Goal: Complete application form: Complete application form

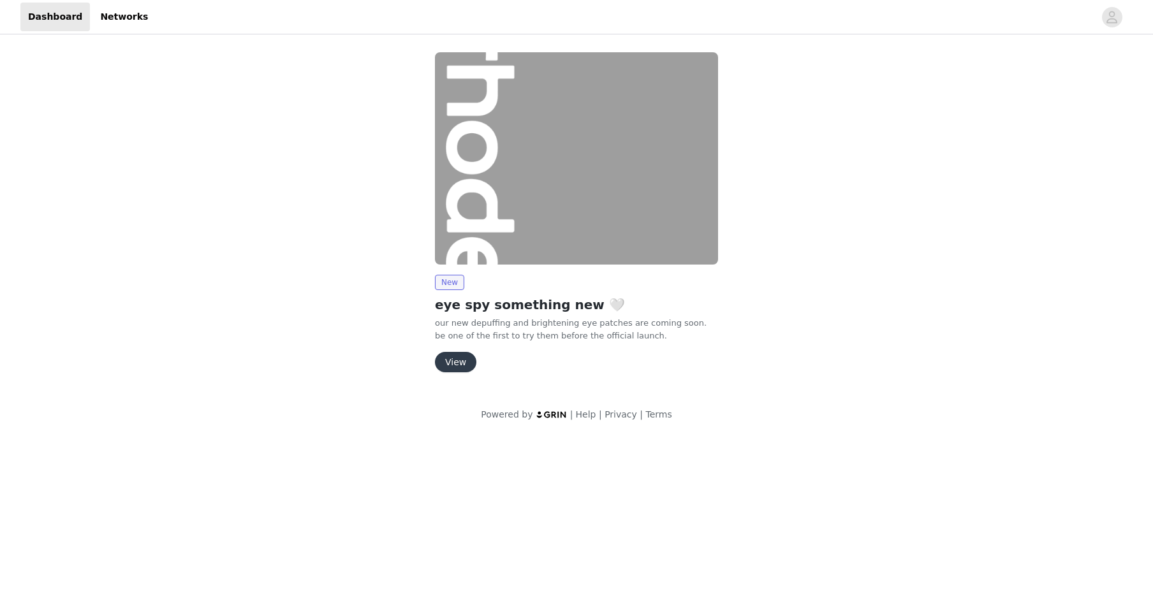
click at [459, 365] on button "View" at bounding box center [455, 362] width 41 height 20
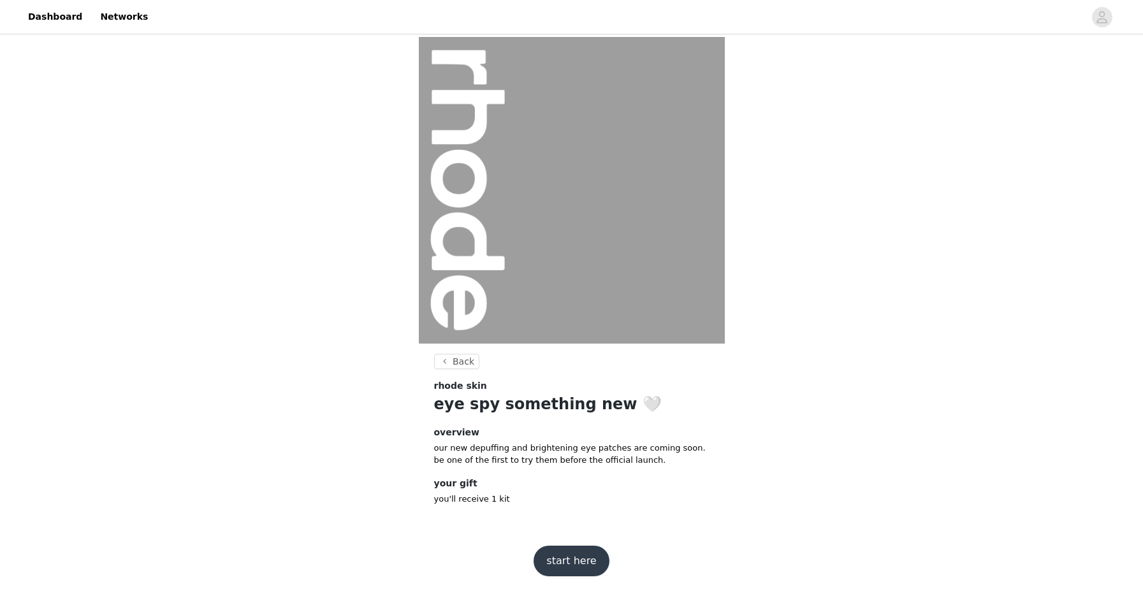
scroll to position [3, 0]
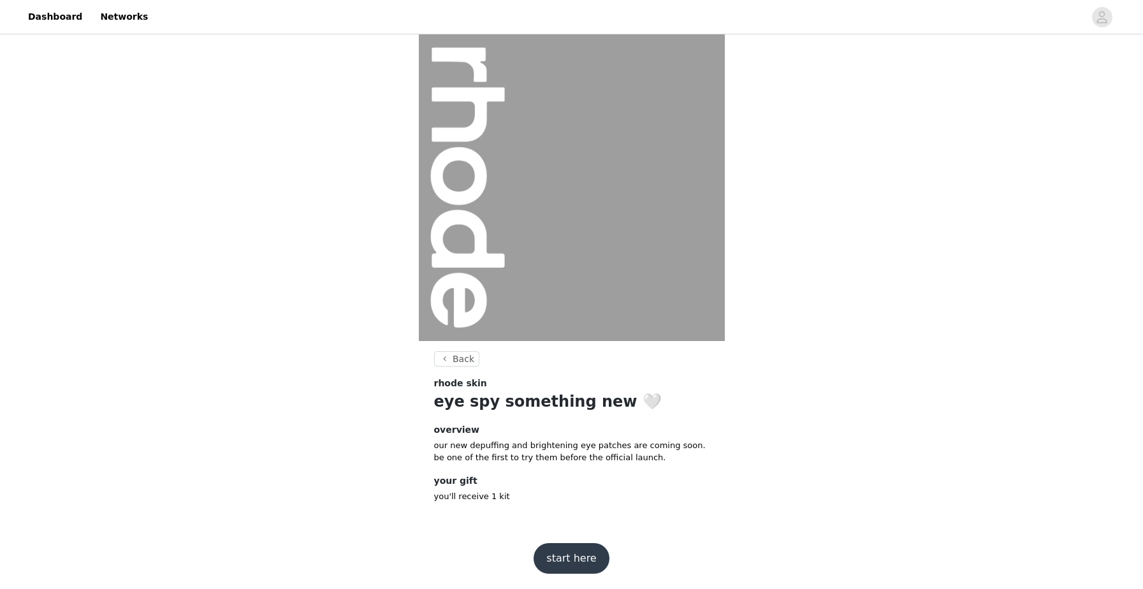
click at [583, 559] on button "start here" at bounding box center [571, 558] width 75 height 31
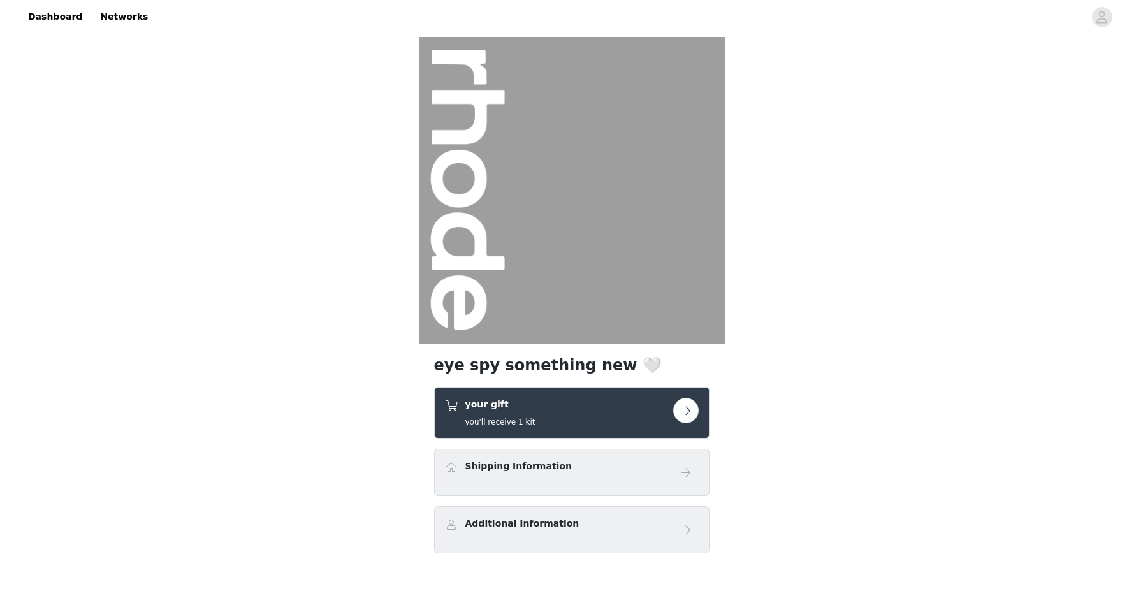
scroll to position [72, 0]
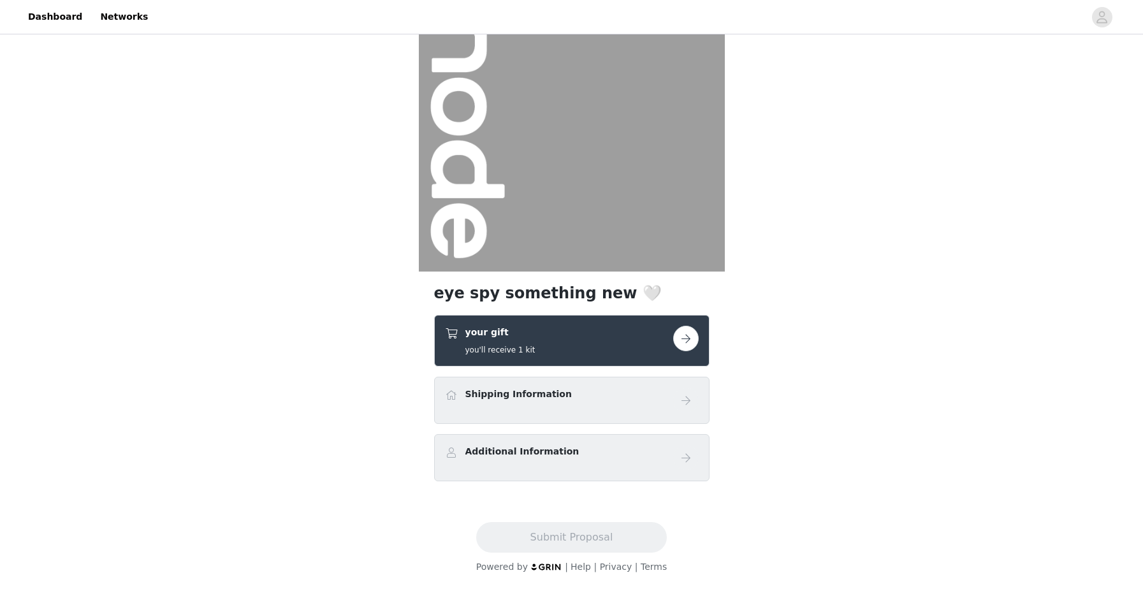
click at [692, 343] on button "button" at bounding box center [686, 339] width 26 height 26
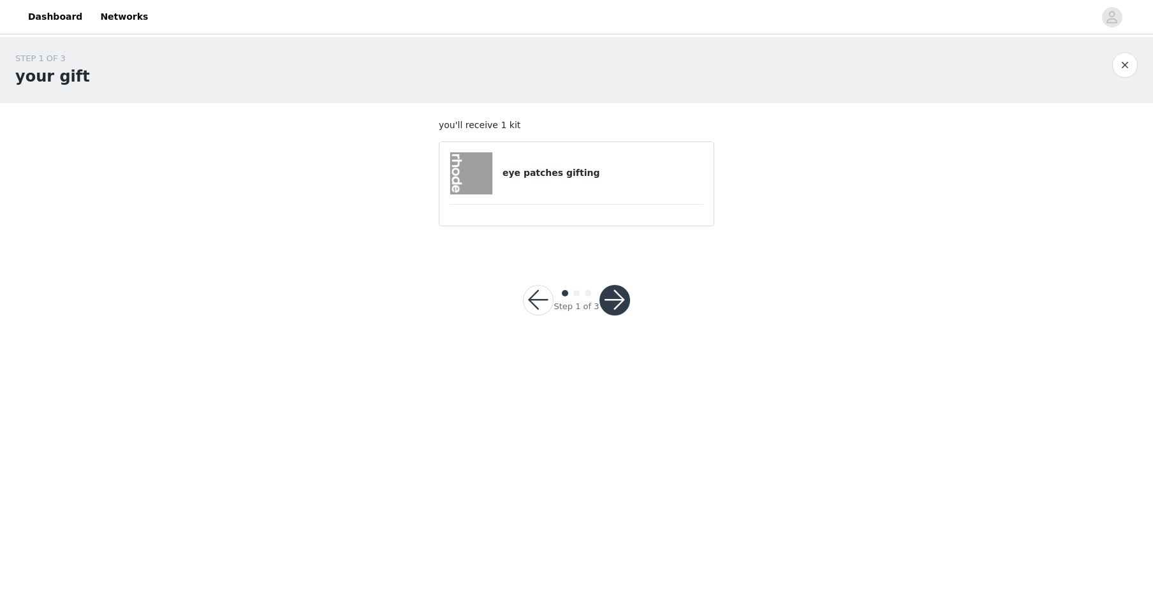
click at [566, 171] on h4 "eye patches gifting" at bounding box center [602, 172] width 201 height 13
click at [616, 306] on button "button" at bounding box center [614, 300] width 31 height 31
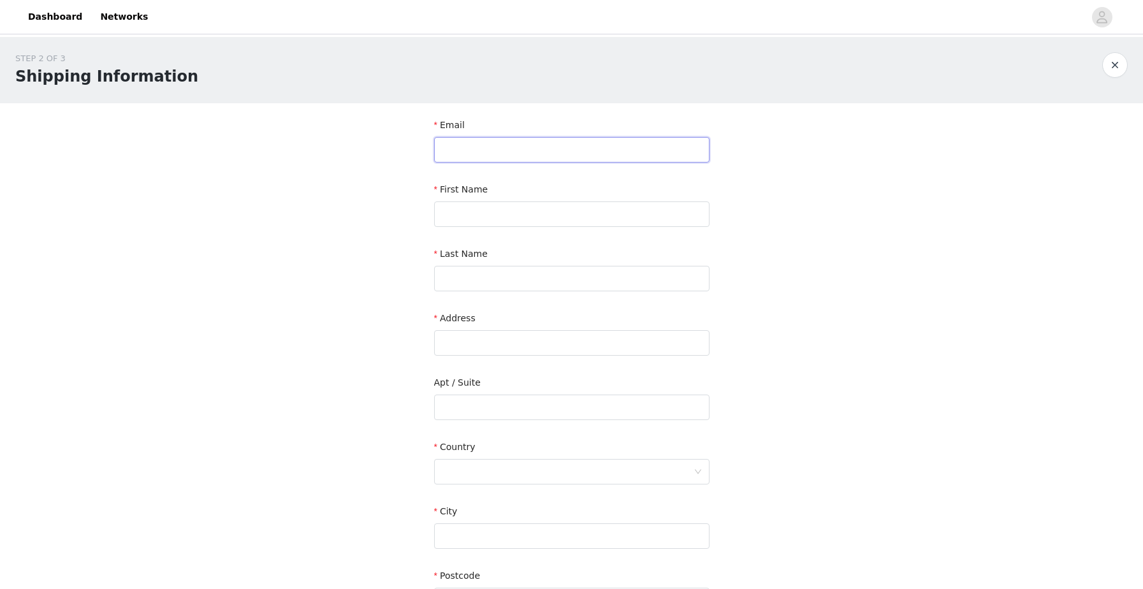
click at [467, 142] on input "text" at bounding box center [571, 150] width 275 height 26
click at [455, 147] on input "text" at bounding box center [571, 150] width 275 height 26
type input "[EMAIL_ADDRESS][DOMAIN_NAME]"
click at [530, 222] on input "text" at bounding box center [571, 214] width 275 height 26
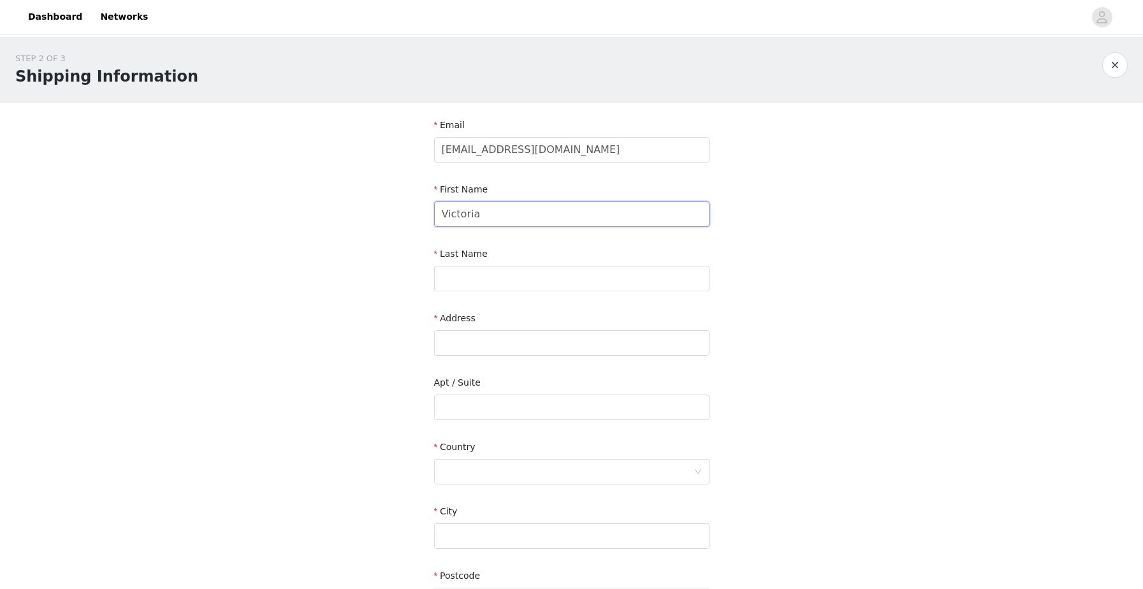
type input "Victoria"
type input "Phun"
type input "[STREET_ADDRESS][US_STATE]"
type input "Apt 60"
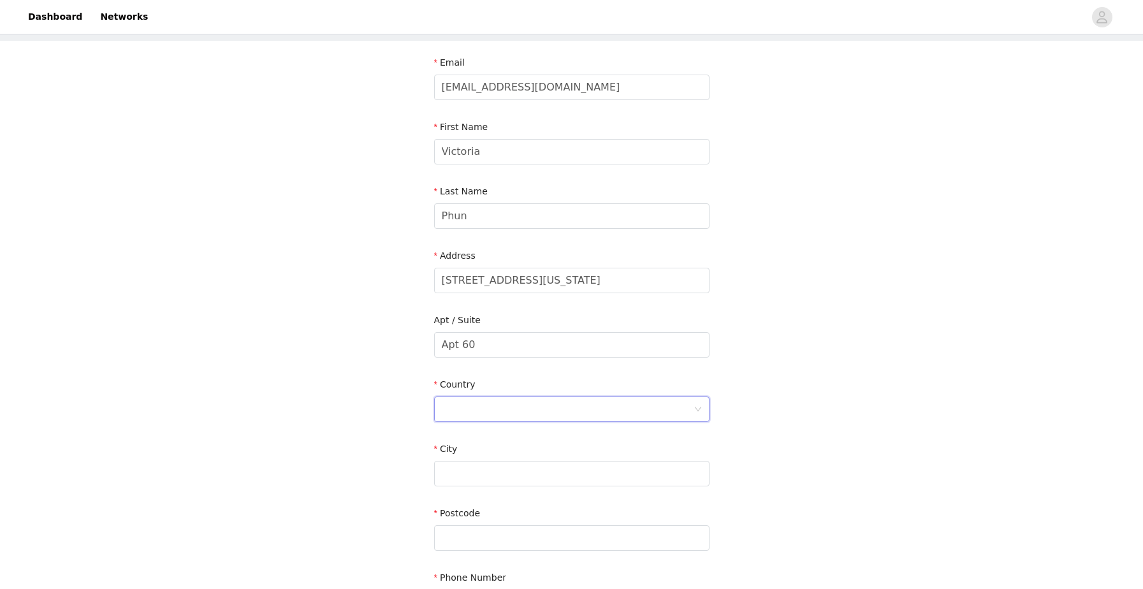
scroll to position [133, 0]
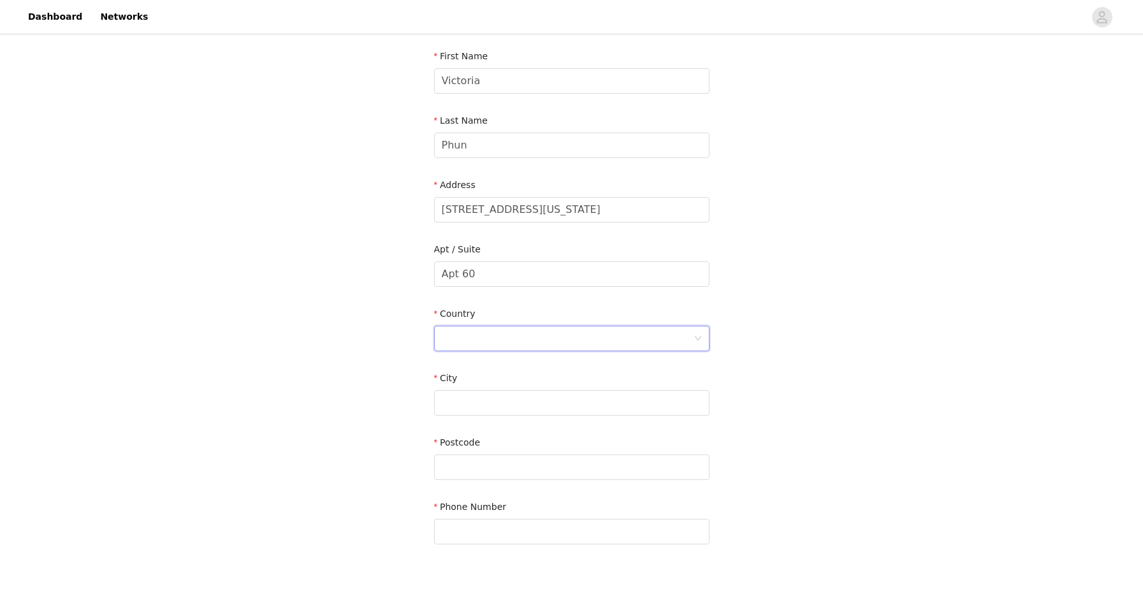
click at [531, 349] on div at bounding box center [568, 338] width 252 height 24
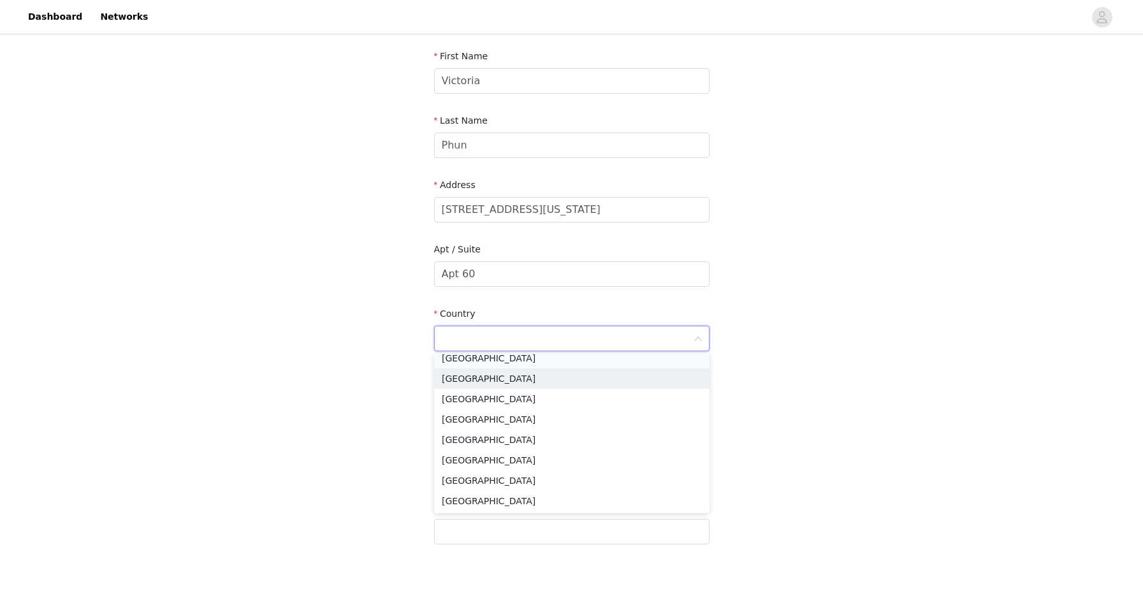
scroll to position [3, 0]
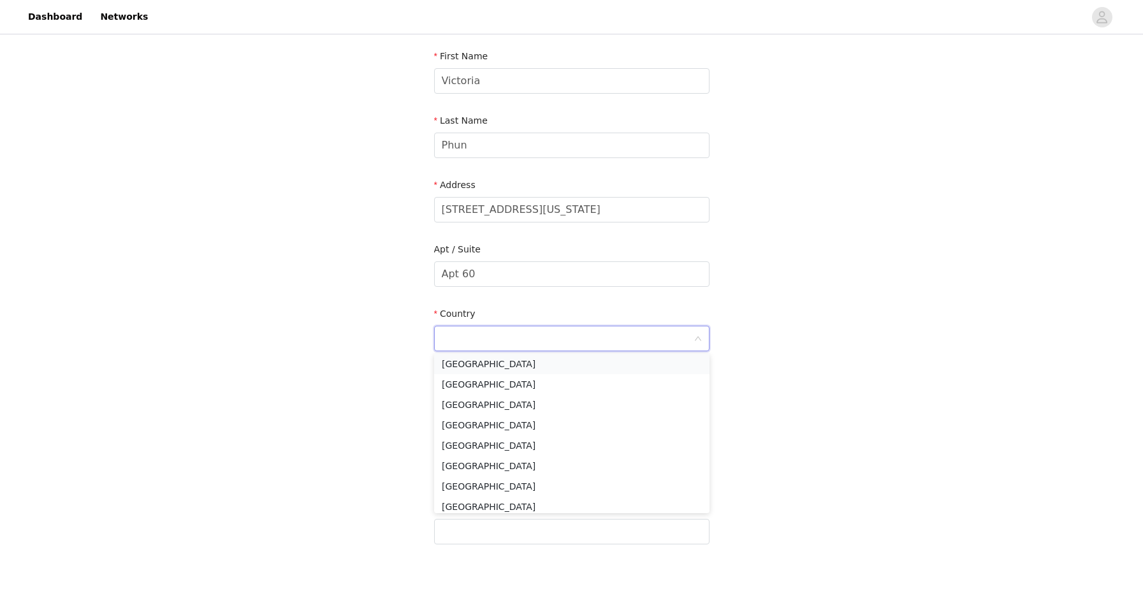
click at [512, 358] on li "[GEOGRAPHIC_DATA]" at bounding box center [571, 364] width 275 height 20
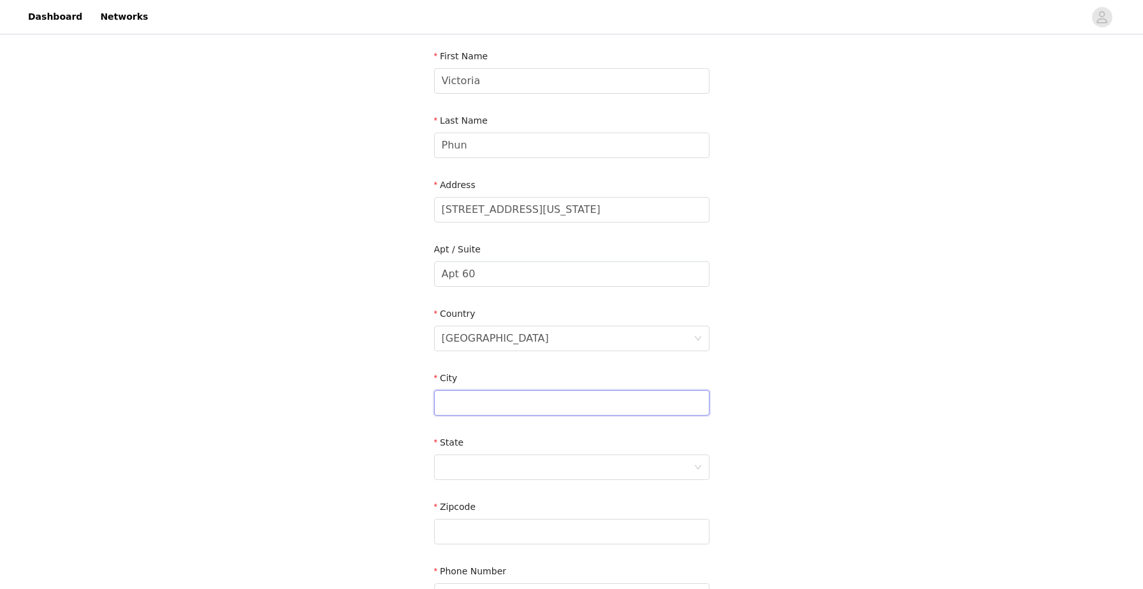
click at [478, 396] on input "text" at bounding box center [571, 403] width 275 height 26
type input "West Covina"
click at [488, 463] on div at bounding box center [568, 467] width 252 height 24
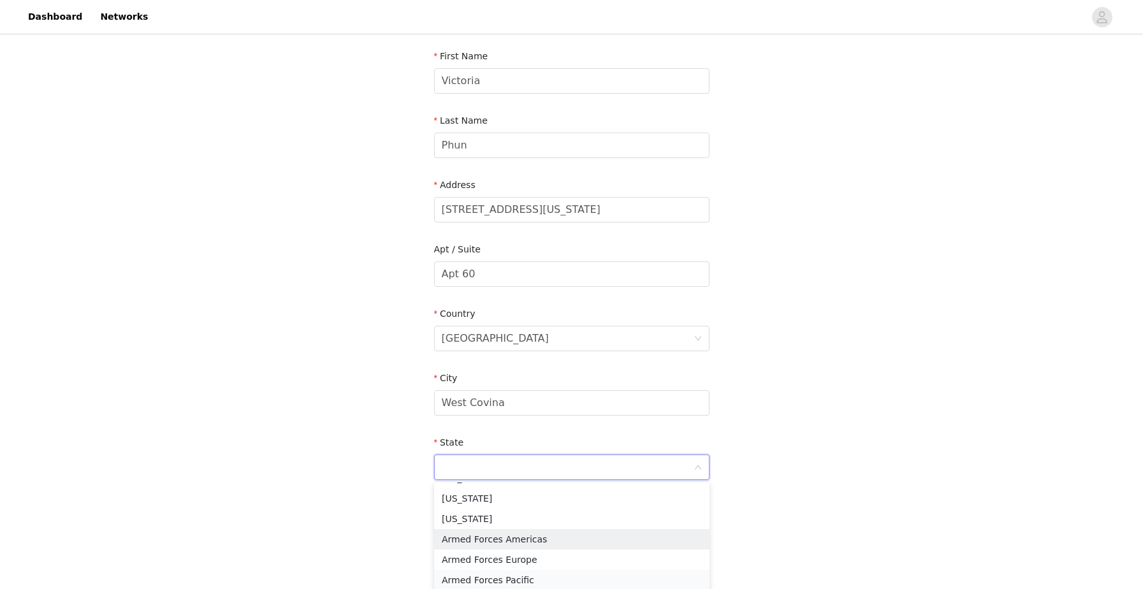
scroll to position [110, 0]
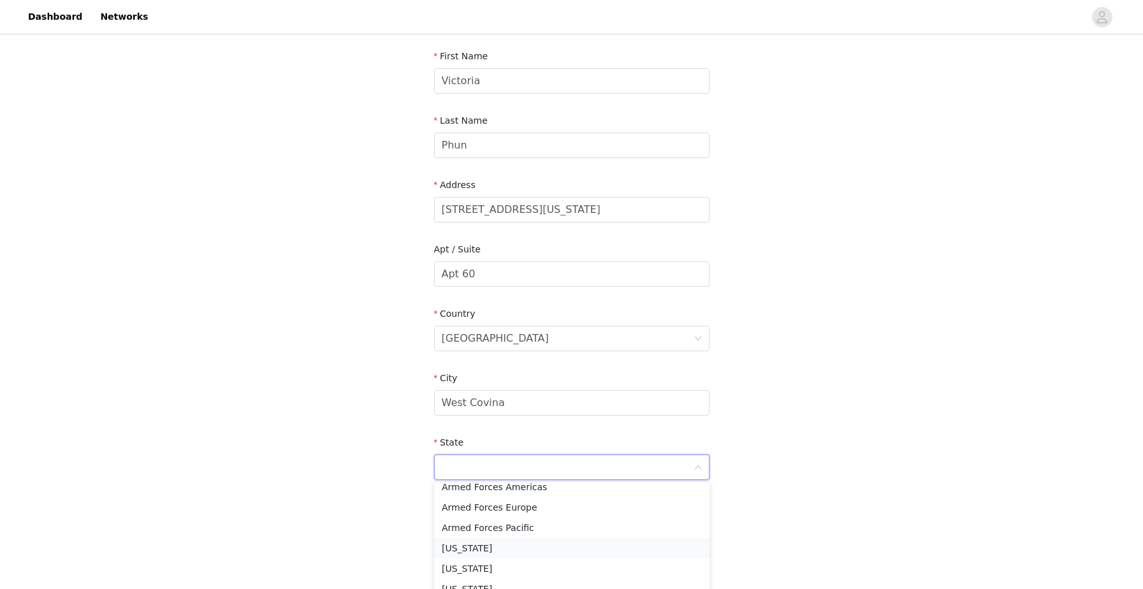
click at [491, 544] on li "[US_STATE]" at bounding box center [571, 548] width 275 height 20
click at [370, 497] on div "STEP 2 OF 3 Shipping Information Email [EMAIL_ADDRESS][DOMAIN_NAME] First Name …" at bounding box center [571, 274] width 1143 height 741
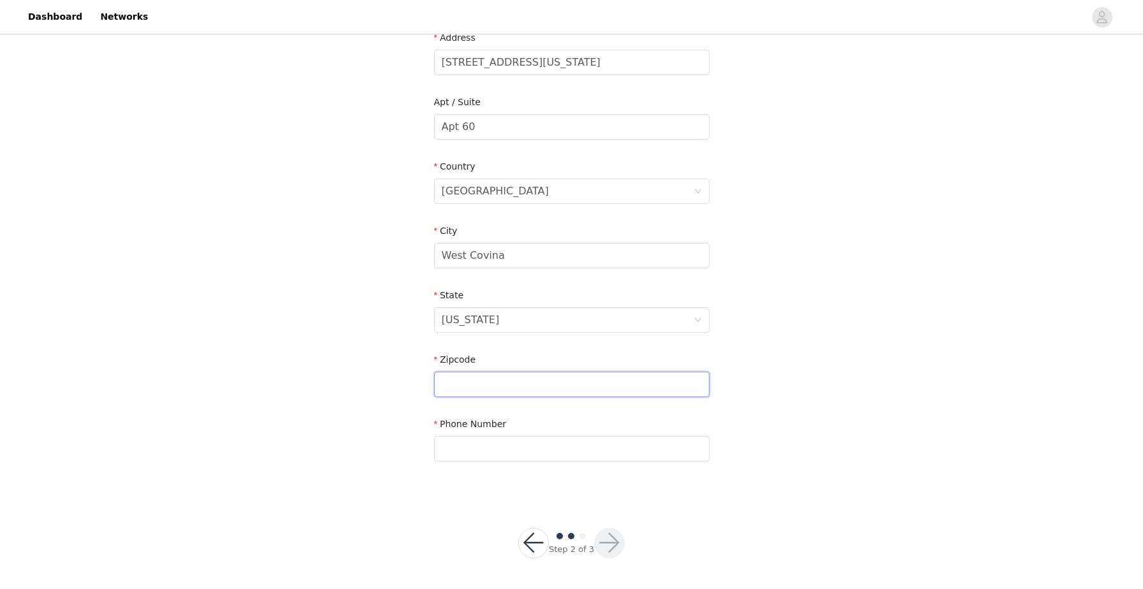
click at [483, 395] on input "text" at bounding box center [571, 385] width 275 height 26
type input "91791"
type input "6263210333"
click at [254, 347] on div "STEP 2 OF 3 Shipping Information Email [EMAIL_ADDRESS][DOMAIN_NAME] First Name …" at bounding box center [571, 126] width 1143 height 741
click at [615, 545] on button "button" at bounding box center [609, 543] width 31 height 31
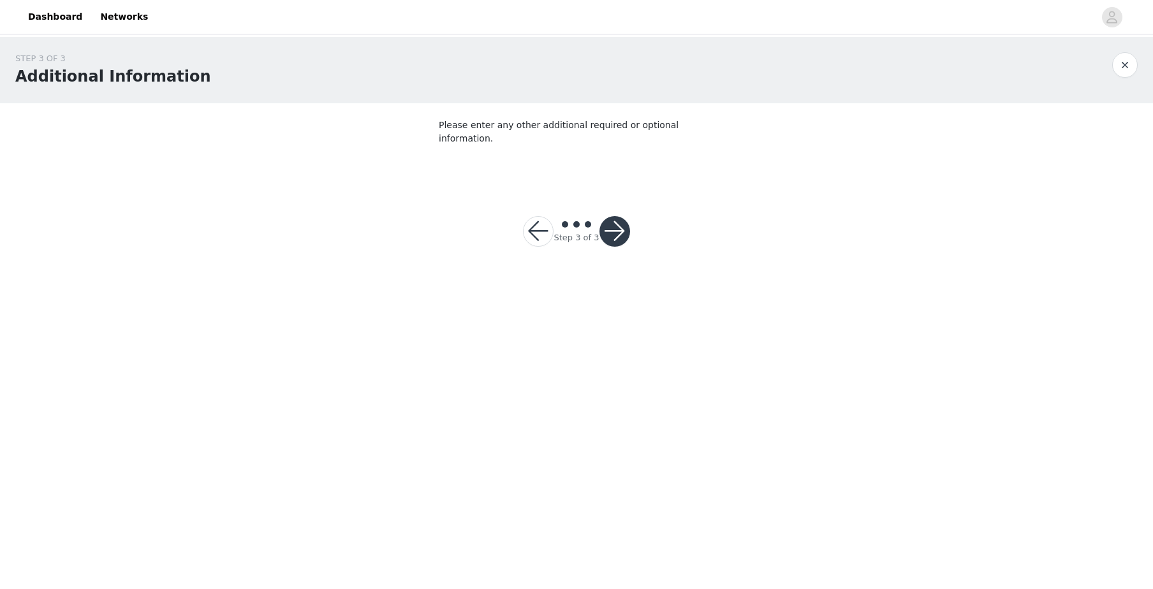
click at [620, 217] on button "button" at bounding box center [614, 231] width 31 height 31
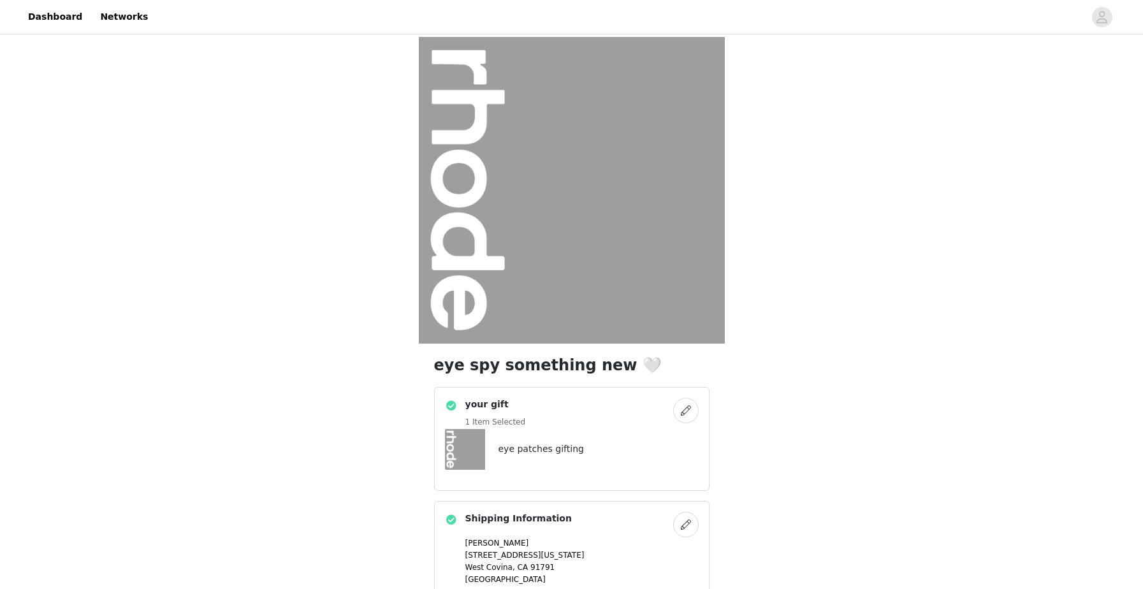
scroll to position [173, 0]
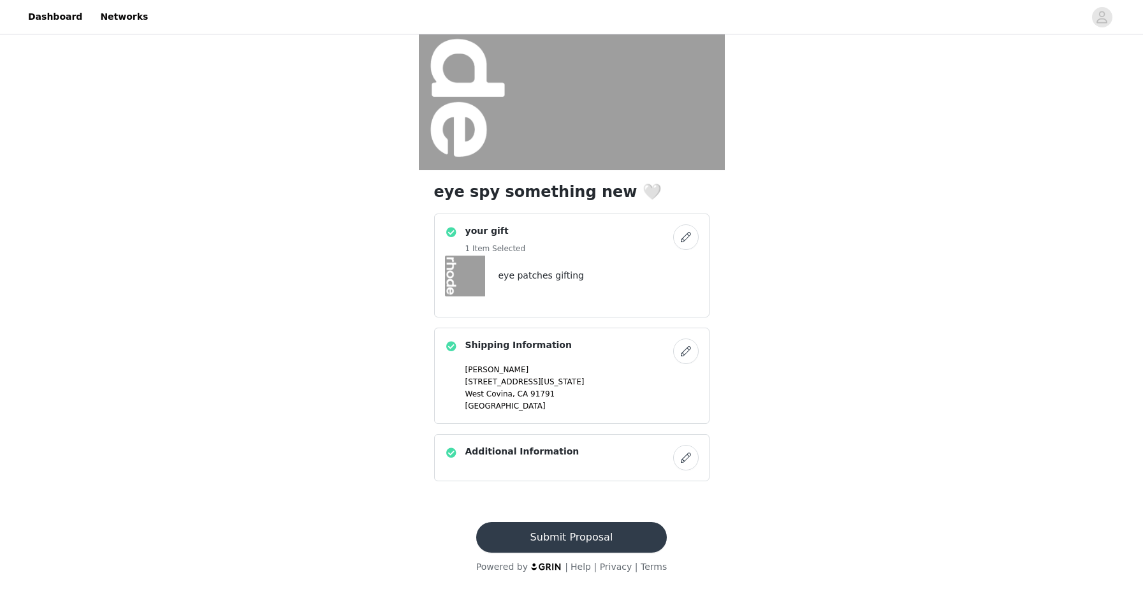
click at [643, 543] on button "Submit Proposal" at bounding box center [571, 537] width 191 height 31
